Goal: Information Seeking & Learning: Learn about a topic

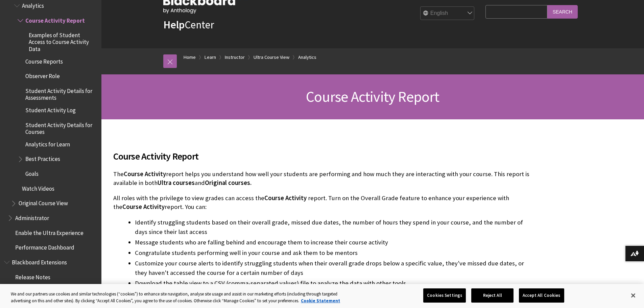
scroll to position [34, 0]
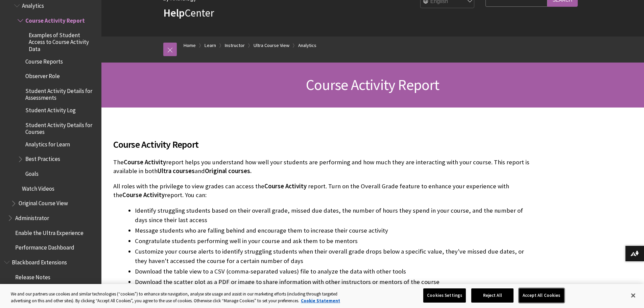
click at [537, 295] on button "Accept All Cookies" at bounding box center [541, 295] width 45 height 14
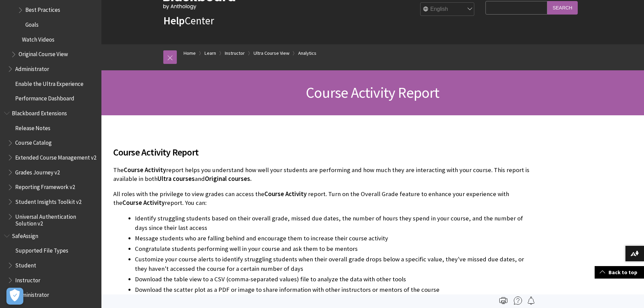
scroll to position [0, 0]
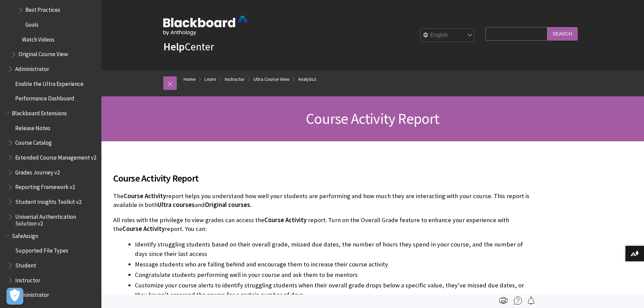
click at [49, 94] on span "Performance Dashboard" at bounding box center [44, 97] width 59 height 9
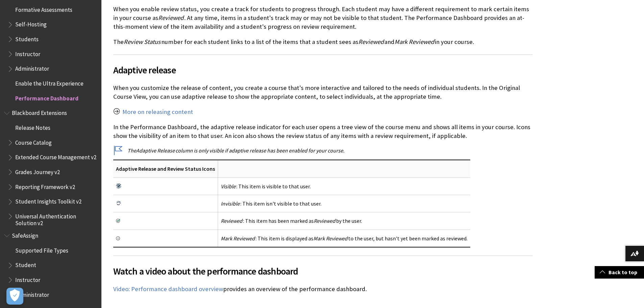
scroll to position [676, 0]
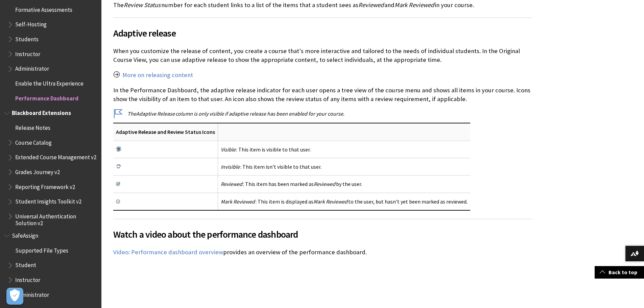
click at [53, 202] on span "Student Insights Toolkit v2" at bounding box center [48, 200] width 66 height 9
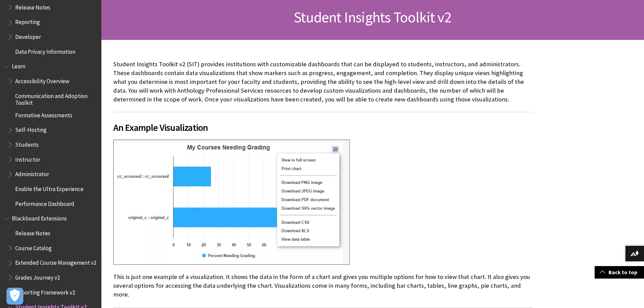
scroll to position [488, 0]
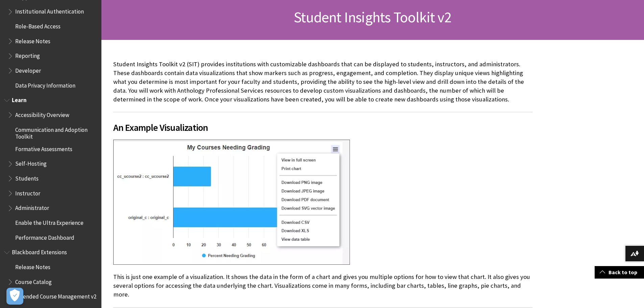
click at [53, 240] on span "Performance Dashboard" at bounding box center [44, 236] width 59 height 9
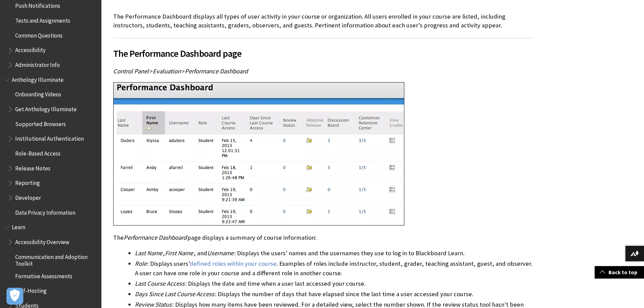
scroll to position [362, 0]
